Goal: Transaction & Acquisition: Purchase product/service

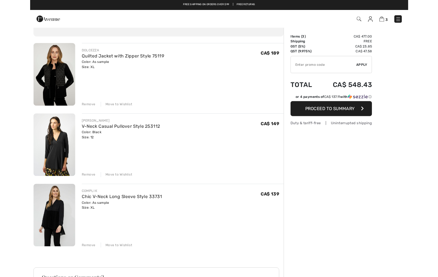
scroll to position [34, 0]
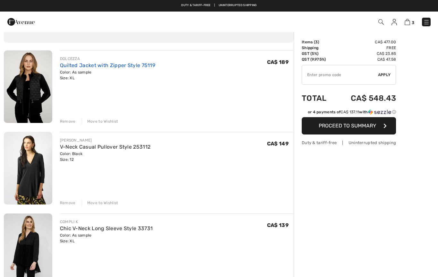
click at [130, 64] on link "Quilted Jacket with Zipper Style 75119" at bounding box center [107, 65] width 95 height 6
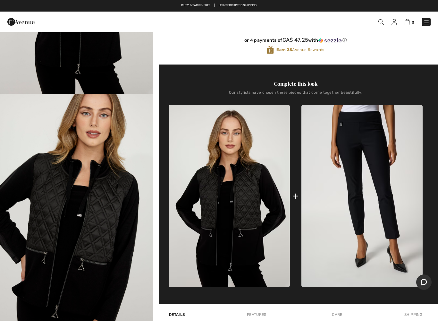
scroll to position [217, 0]
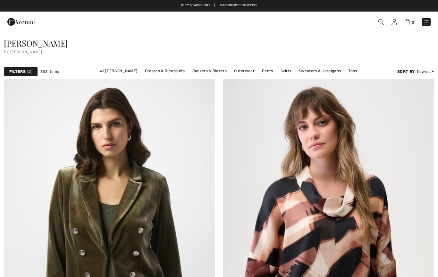
checkbox input "true"
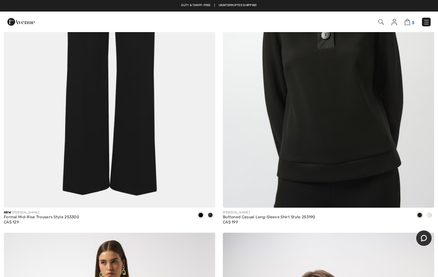
click at [410, 22] on img at bounding box center [407, 22] width 5 height 6
click at [411, 25] on img at bounding box center [407, 22] width 5 height 6
click at [409, 24] on img at bounding box center [407, 22] width 5 height 6
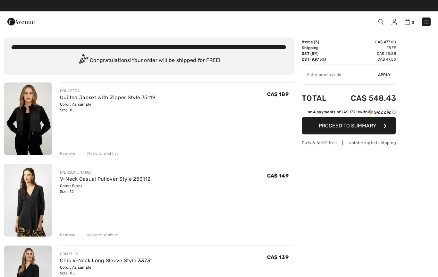
scroll to position [2, 0]
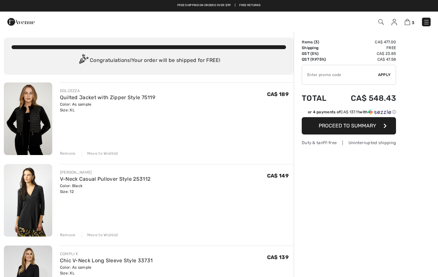
click at [63, 153] on div "Remove" at bounding box center [68, 154] width 16 height 6
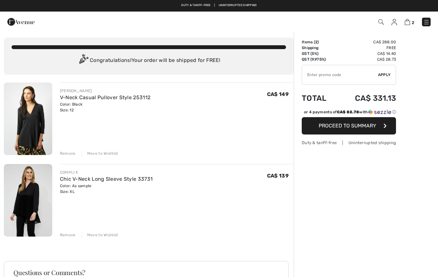
scroll to position [0, 0]
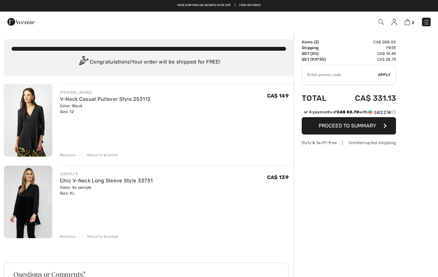
click at [424, 22] on img at bounding box center [427, 22] width 6 height 6
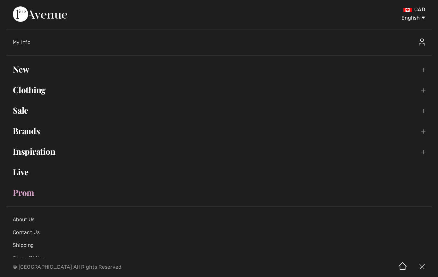
click at [33, 93] on link "Clothing Toggle submenu" at bounding box center [219, 90] width 426 height 14
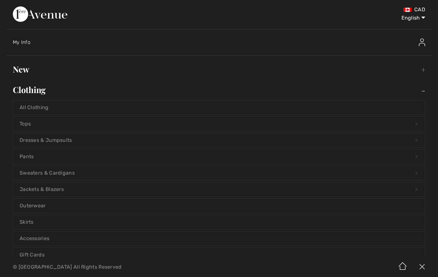
click at [18, 70] on link "New Toggle submenu" at bounding box center [219, 69] width 426 height 14
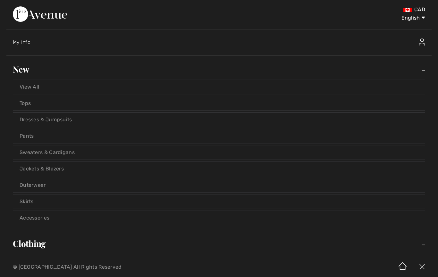
click at [35, 89] on link "View All" at bounding box center [219, 87] width 412 height 14
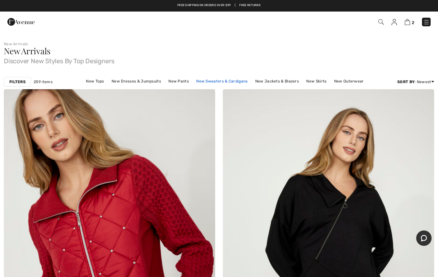
click at [227, 83] on link "New Sweaters & Cardigans" at bounding box center [222, 81] width 58 height 8
click at [231, 80] on link "New Sweaters & Cardigans" at bounding box center [222, 81] width 58 height 8
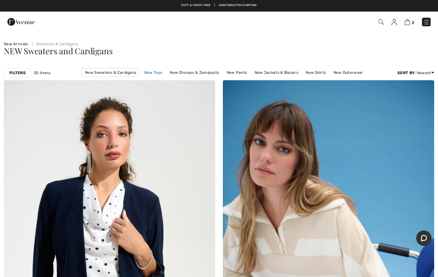
click at [156, 73] on link "New Tops" at bounding box center [153, 72] width 24 height 8
click at [157, 73] on link "New Tops" at bounding box center [153, 72] width 24 height 8
click at [158, 72] on link "New Tops" at bounding box center [153, 72] width 24 height 8
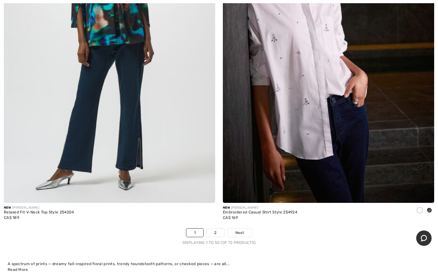
scroll to position [8768, 0]
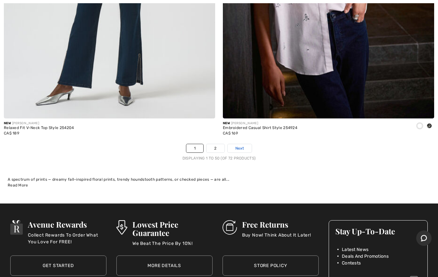
click at [237, 145] on span "Next" at bounding box center [240, 148] width 9 height 6
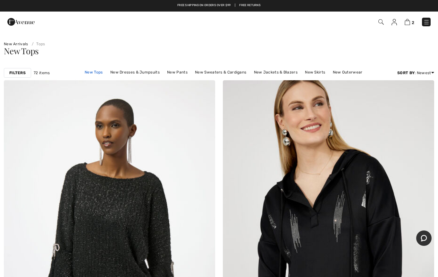
click at [98, 76] on link "New Tops" at bounding box center [94, 72] width 24 height 8
click at [96, 73] on link "New Tops" at bounding box center [94, 72] width 24 height 8
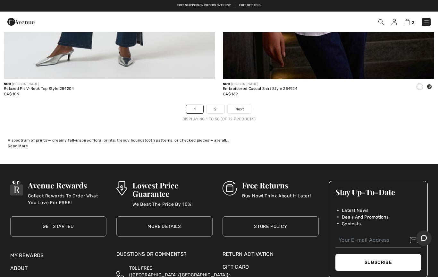
scroll to position [8807, 0]
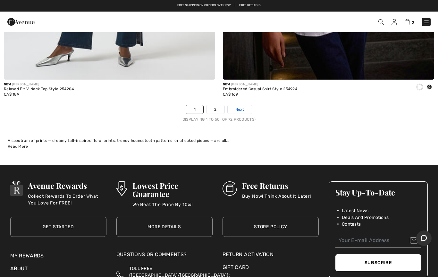
click at [240, 107] on span "Next" at bounding box center [240, 110] width 9 height 6
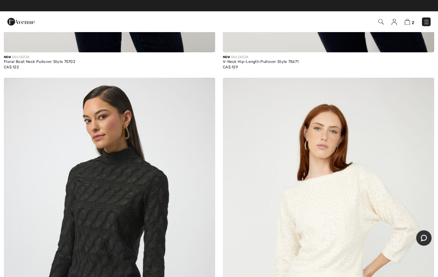
scroll to position [688, 0]
click at [427, 20] on img at bounding box center [427, 22] width 6 height 6
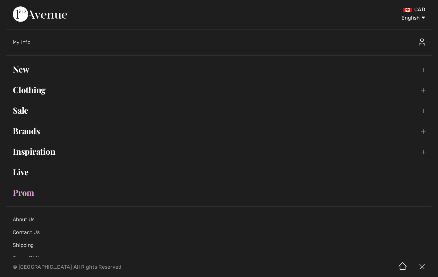
click at [31, 134] on link "Brands Open submenu" at bounding box center [219, 131] width 426 height 14
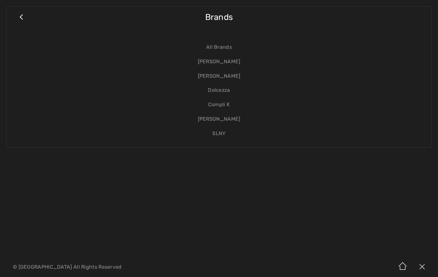
click at [228, 89] on link "Dolcezza" at bounding box center [219, 90] width 412 height 14
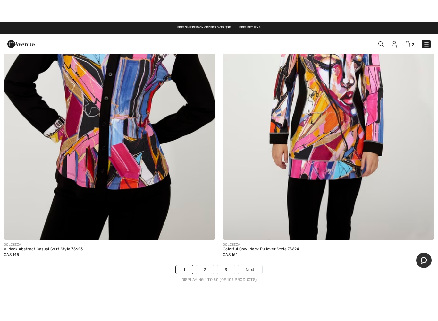
scroll to position [8784, 0]
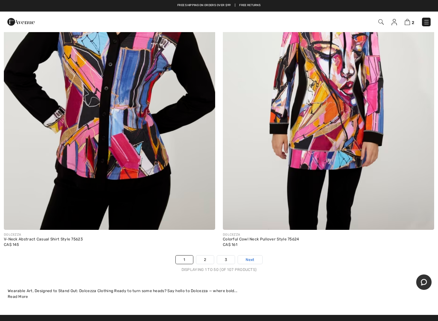
click at [254, 257] on span "Next" at bounding box center [250, 260] width 9 height 6
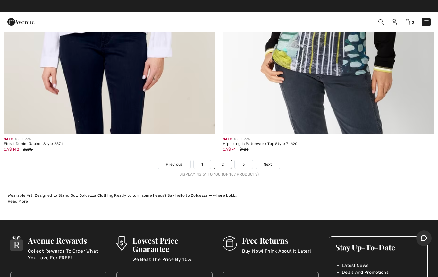
scroll to position [8881, 0]
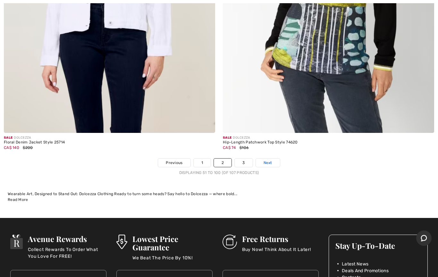
click at [267, 160] on span "Next" at bounding box center [268, 163] width 9 height 6
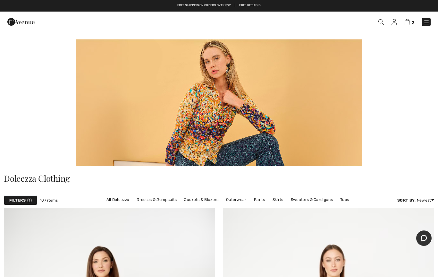
click at [429, 19] on img at bounding box center [427, 22] width 6 height 6
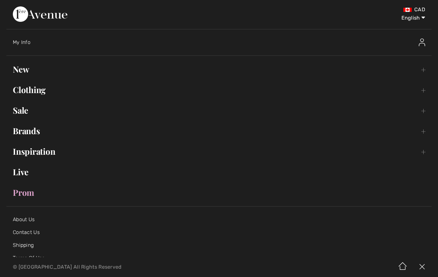
click at [25, 130] on link "Brands Open submenu" at bounding box center [219, 131] width 426 height 14
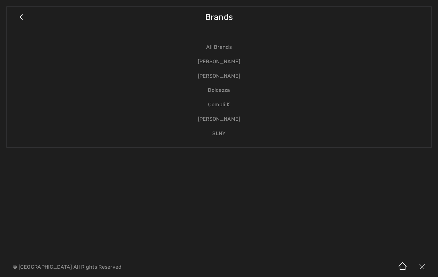
click at [229, 104] on link "Compli K" at bounding box center [219, 105] width 412 height 14
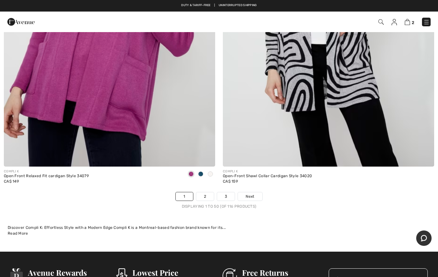
scroll to position [8886, 0]
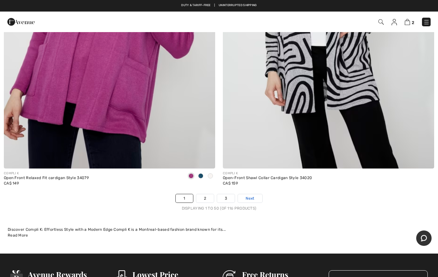
click at [254, 195] on span "Next" at bounding box center [250, 198] width 9 height 6
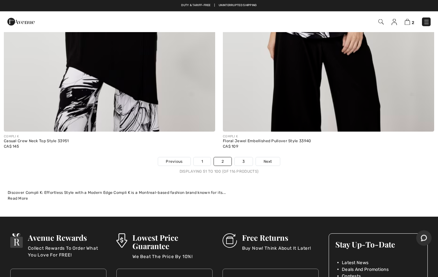
scroll to position [8878, 0]
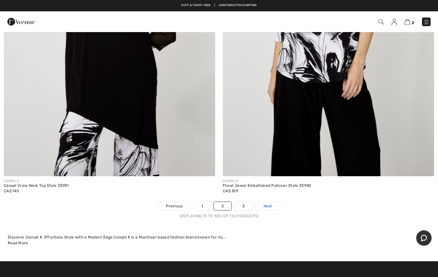
click at [271, 202] on link "Next" at bounding box center [268, 206] width 24 height 8
click at [268, 203] on span "Next" at bounding box center [268, 206] width 9 height 6
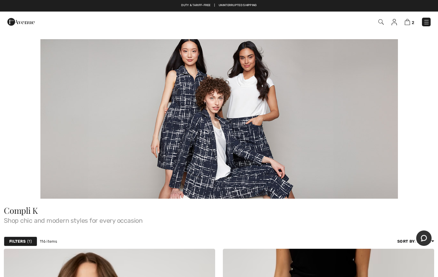
click at [426, 21] on img at bounding box center [427, 22] width 6 height 6
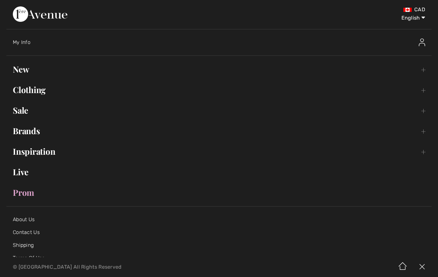
click at [22, 133] on link "Brands Open submenu" at bounding box center [219, 131] width 426 height 14
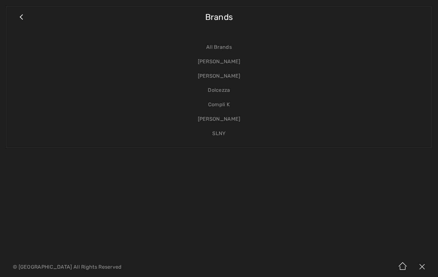
click at [225, 74] on link "[PERSON_NAME]" at bounding box center [219, 76] width 412 height 14
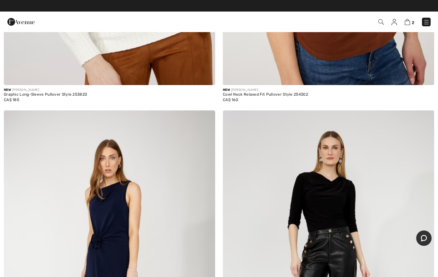
scroll to position [8183, 0]
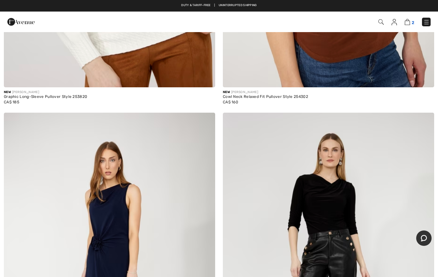
click at [406, 25] on img at bounding box center [407, 22] width 5 height 6
click at [408, 22] on img at bounding box center [407, 22] width 5 height 6
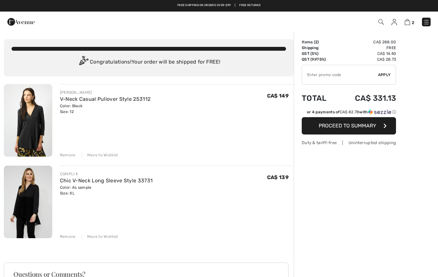
click at [30, 123] on img at bounding box center [28, 120] width 48 height 73
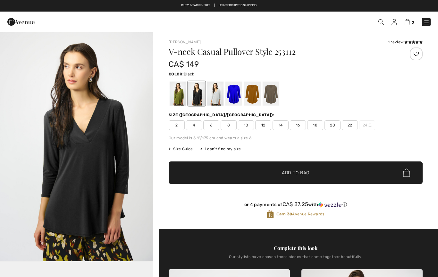
checkbox input "true"
click at [218, 94] on div at bounding box center [215, 94] width 17 height 24
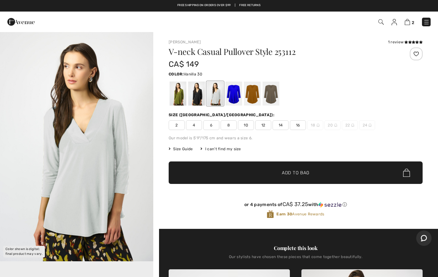
click at [236, 93] on div at bounding box center [234, 94] width 17 height 24
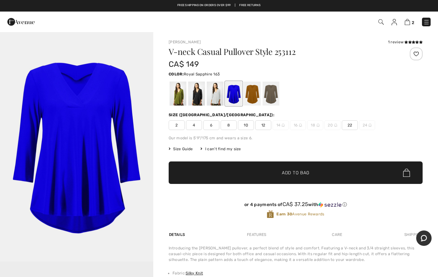
click at [182, 97] on div at bounding box center [178, 94] width 17 height 24
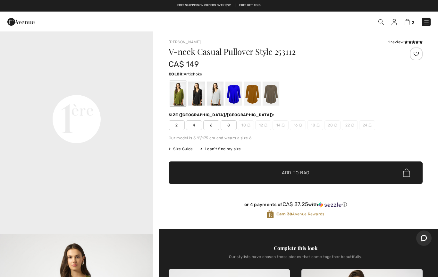
scroll to position [490, 0]
click at [409, 24] on img at bounding box center [407, 22] width 5 height 6
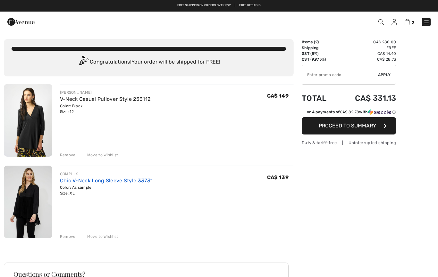
click at [76, 183] on link "Chic V-Neck Long Sleeve Style 33731" at bounding box center [106, 180] width 93 height 6
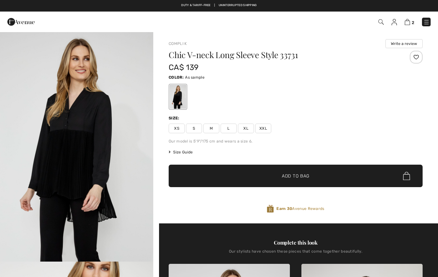
checkbox input "true"
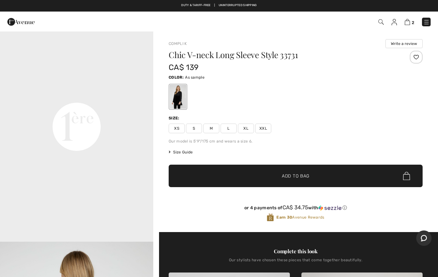
scroll to position [480, 0]
click at [413, 21] on span "2" at bounding box center [413, 22] width 3 height 5
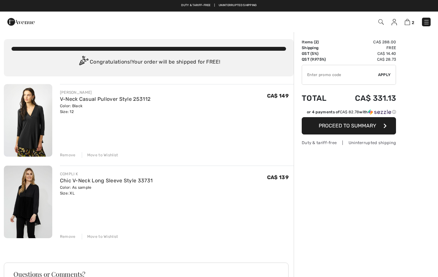
click at [358, 126] on span "Proceed to Summary" at bounding box center [347, 126] width 57 height 6
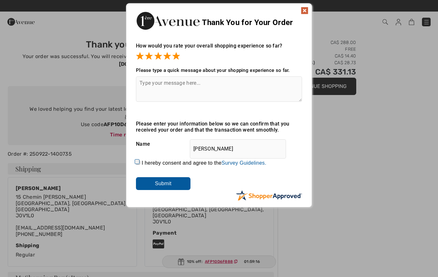
click at [175, 181] on input "Submit" at bounding box center [163, 183] width 55 height 13
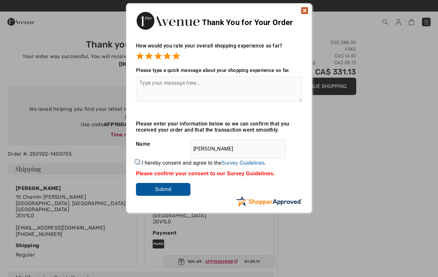
click at [230, 85] on textarea at bounding box center [219, 88] width 166 height 25
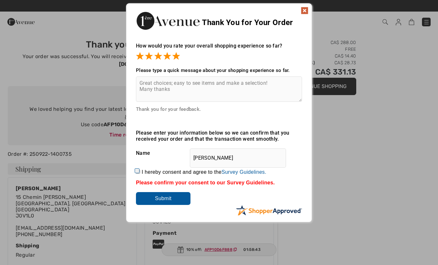
type textarea "Great choices; easy to see items and make a selection! Many thanks"
click at [173, 197] on input "Submit" at bounding box center [163, 198] width 55 height 13
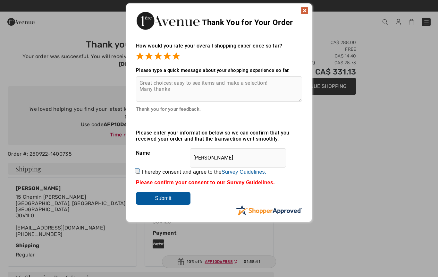
click at [140, 171] on input "I hereby consent and agree to the By submitting a review, you grant permission …" at bounding box center [138, 171] width 4 height 4
checkbox input "true"
click at [153, 199] on input "Submit" at bounding box center [163, 198] width 55 height 13
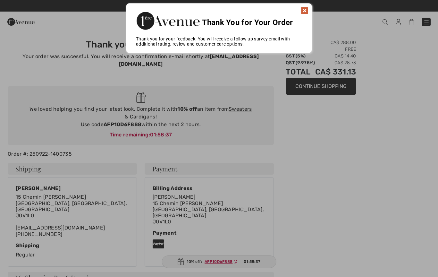
click at [339, 197] on div at bounding box center [219, 138] width 438 height 277
